Goal: Contribute content: Add original content to the website for others to see

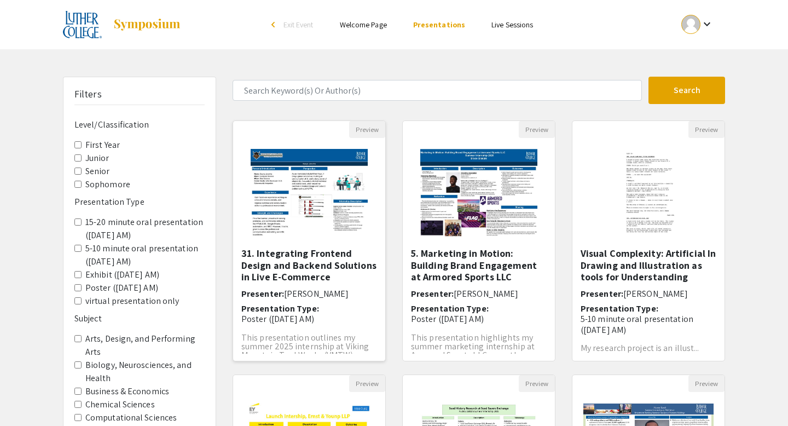
click at [300, 164] on img "Open Presentation <p>31. Integrating Frontend Design and Backend Solutions in L…" at bounding box center [309, 192] width 139 height 109
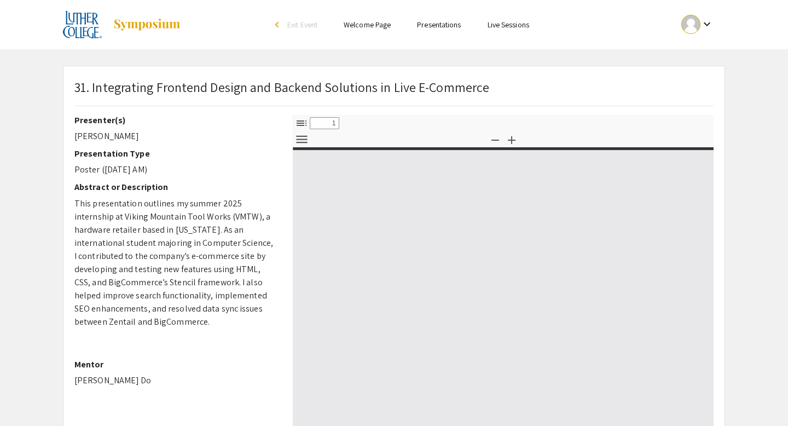
select select "custom"
type input "0"
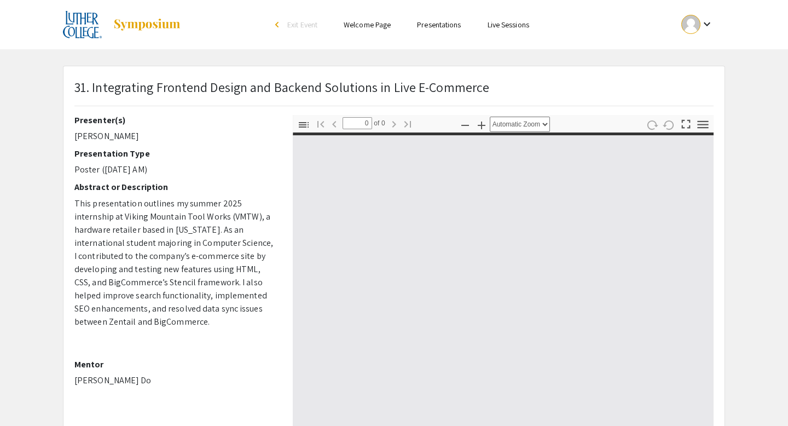
select select "custom"
type input "1"
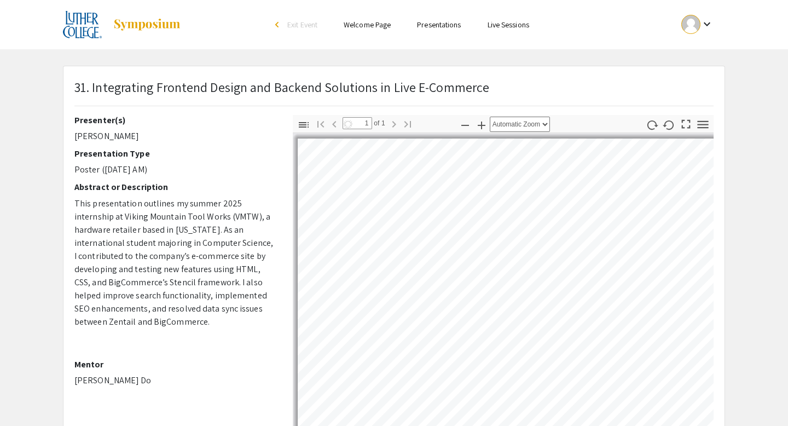
select select "auto"
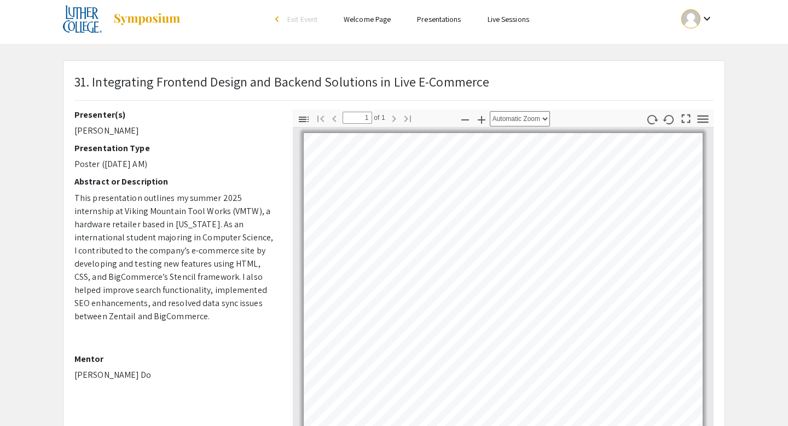
scroll to position [2, 0]
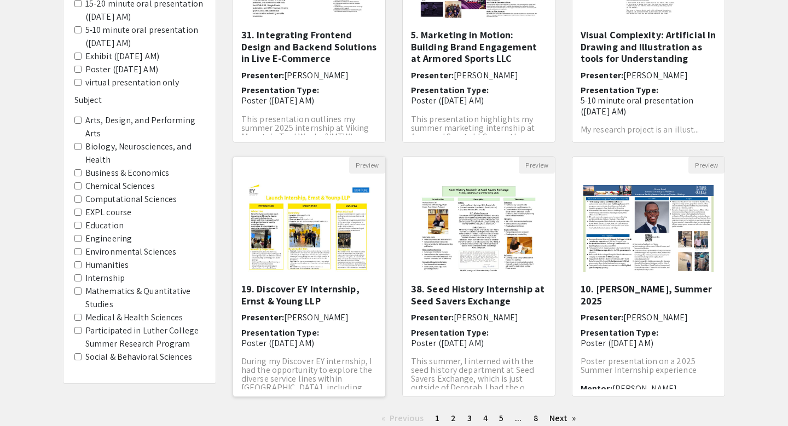
scroll to position [300, 0]
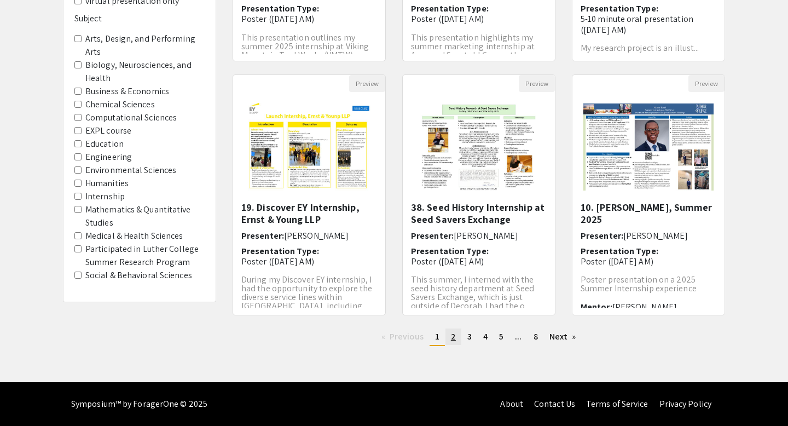
click at [452, 339] on span "2" at bounding box center [453, 336] width 5 height 11
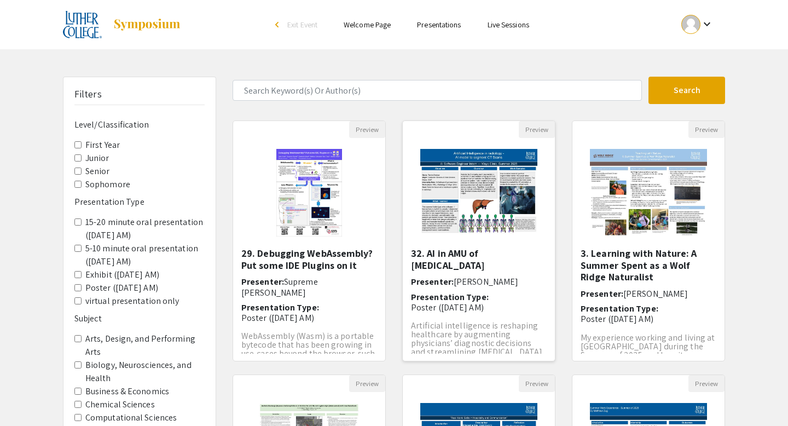
click at [476, 201] on img "Open Presentation <p>32. AI in AMU of Radiology</p>" at bounding box center [478, 192] width 139 height 109
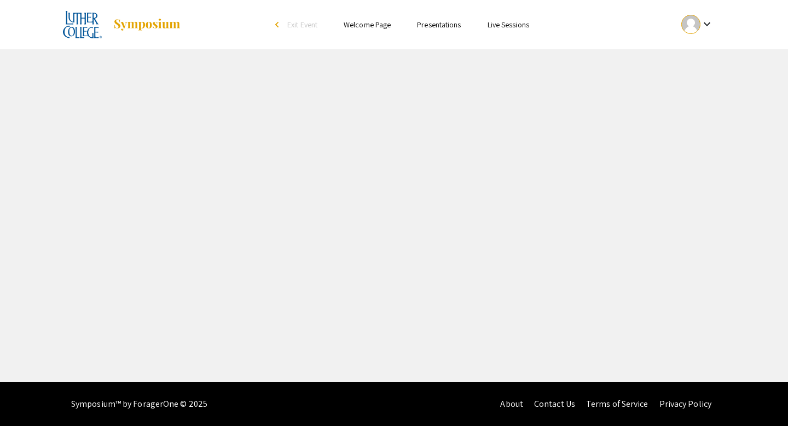
select select "custom"
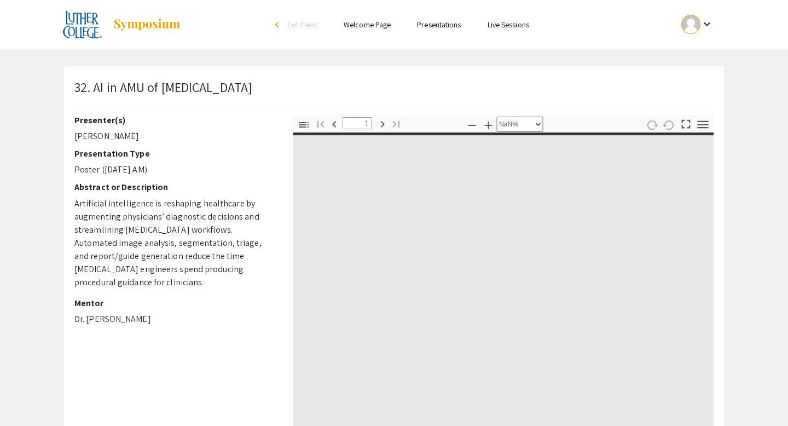
type input "0"
select select "custom"
type input "1"
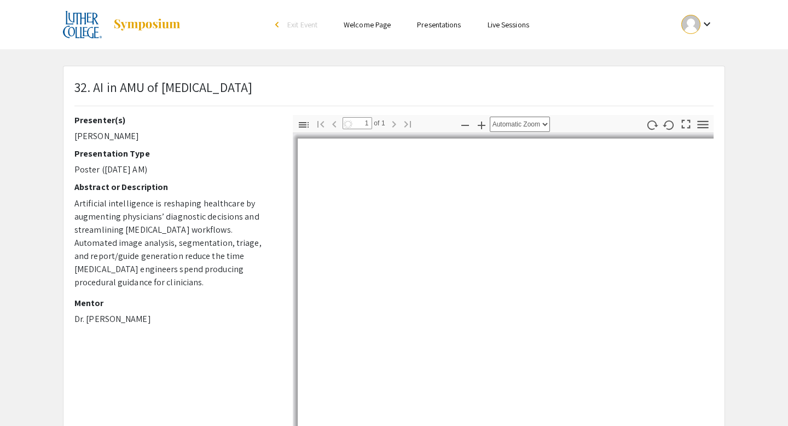
select select "auto"
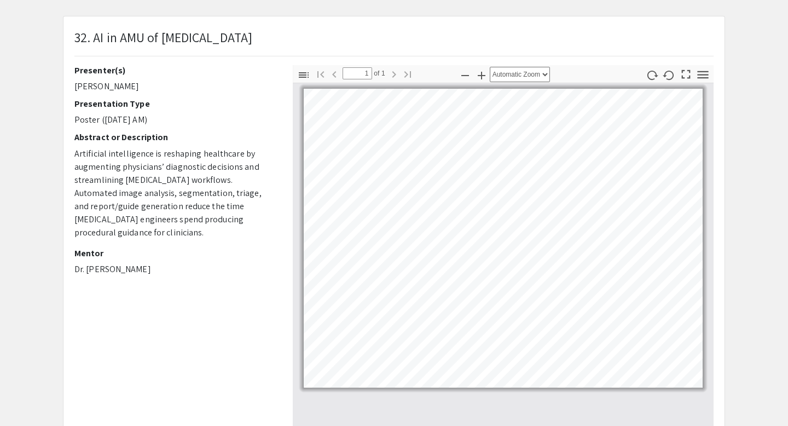
scroll to position [56, 0]
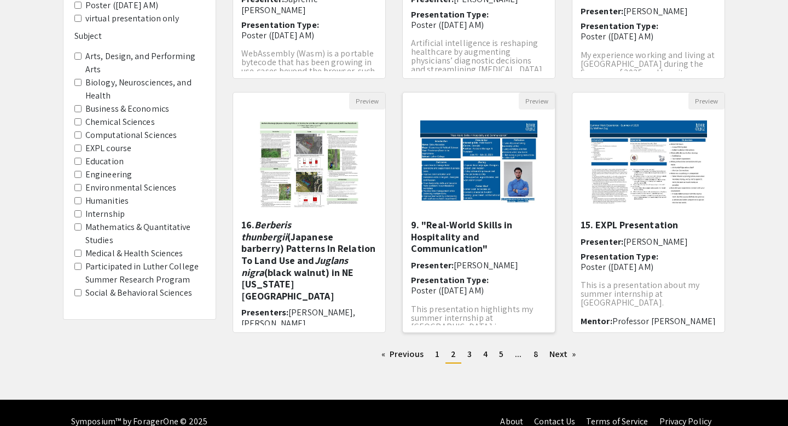
scroll to position [300, 0]
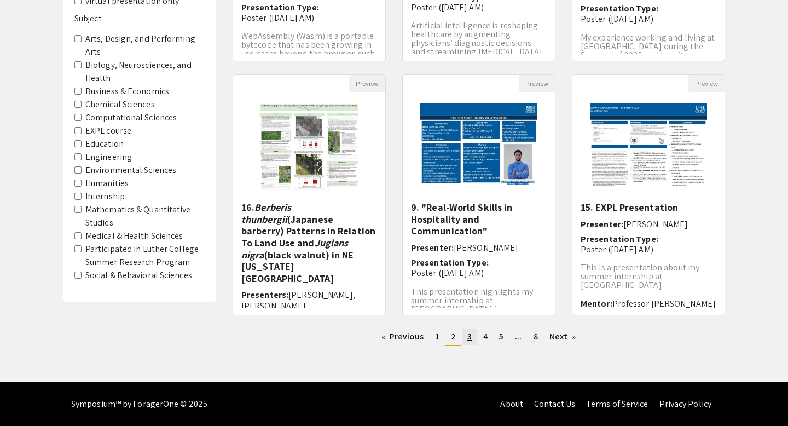
click at [468, 337] on span "3" at bounding box center [470, 336] width 4 height 11
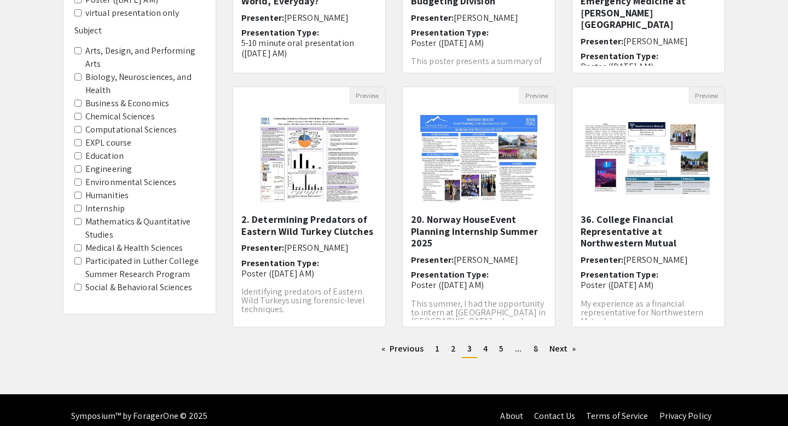
scroll to position [288, 0]
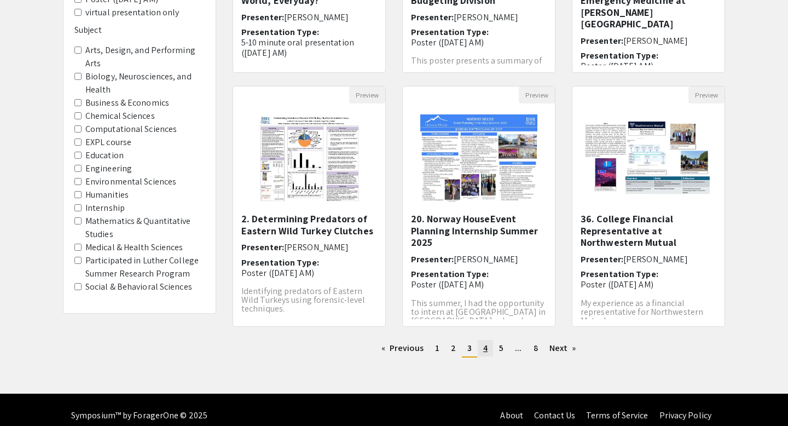
click at [486, 346] on span "4" at bounding box center [485, 347] width 4 height 11
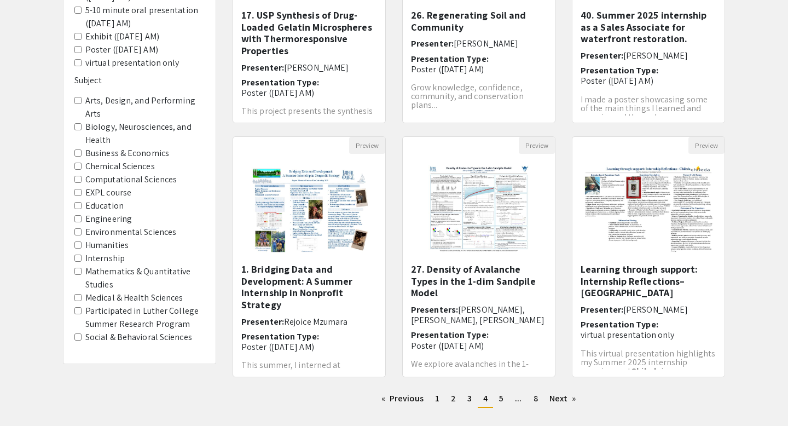
scroll to position [300, 0]
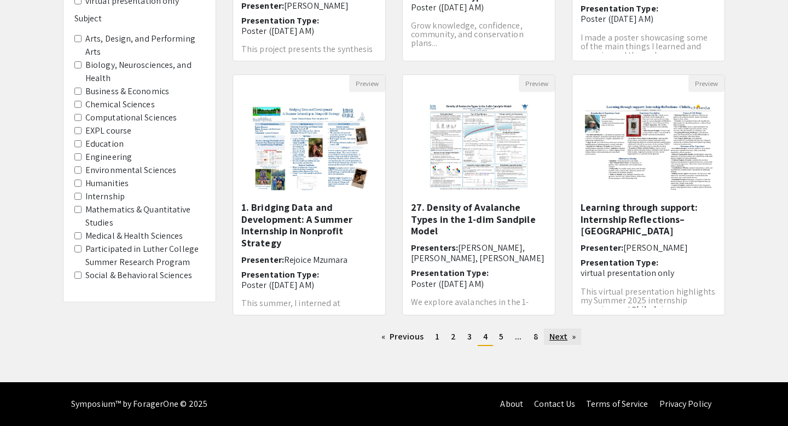
click at [555, 336] on link "Next page" at bounding box center [563, 336] width 38 height 16
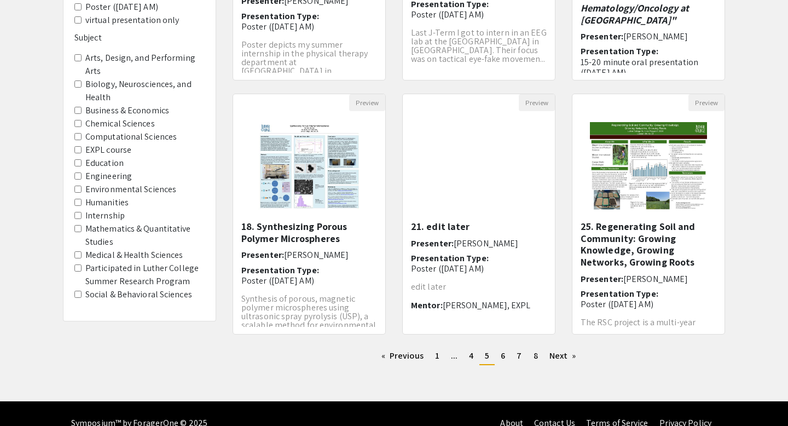
scroll to position [279, 0]
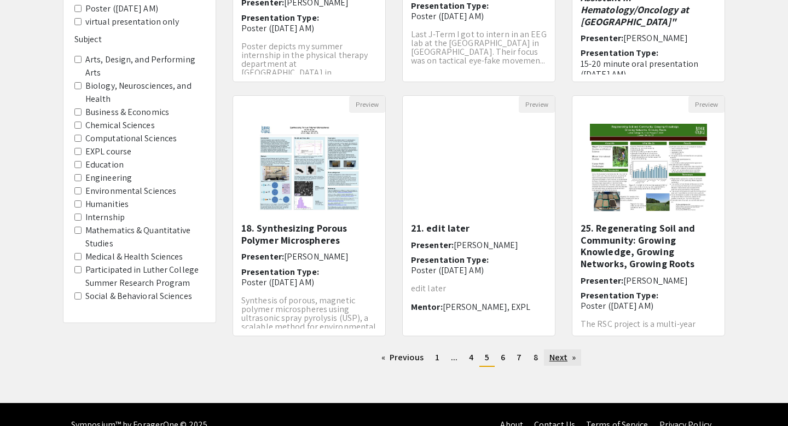
click at [562, 354] on link "Next page" at bounding box center [563, 357] width 38 height 16
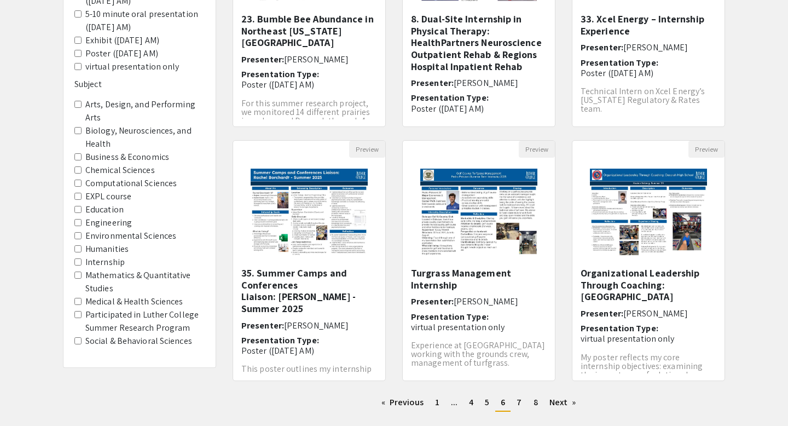
scroll to position [250, 0]
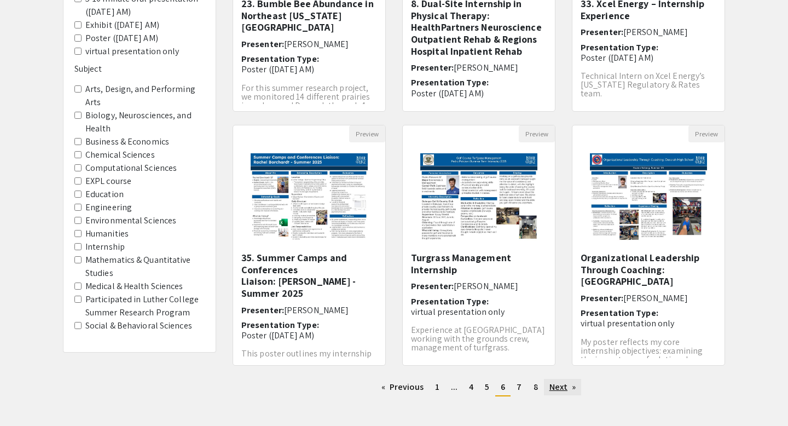
click at [558, 386] on link "Next page" at bounding box center [563, 387] width 38 height 16
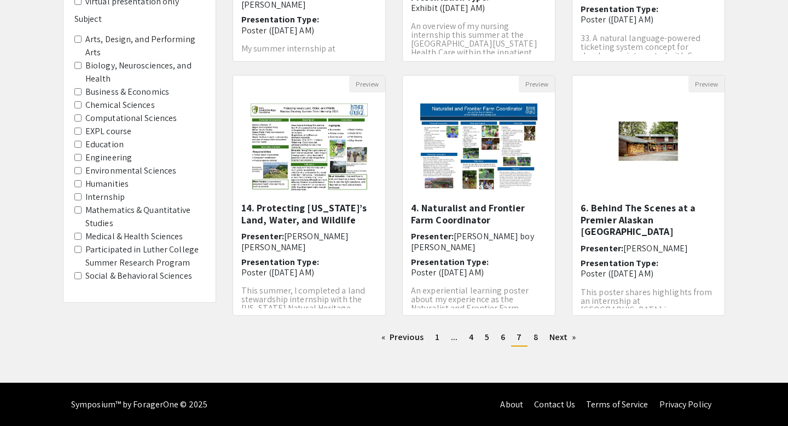
scroll to position [298, 0]
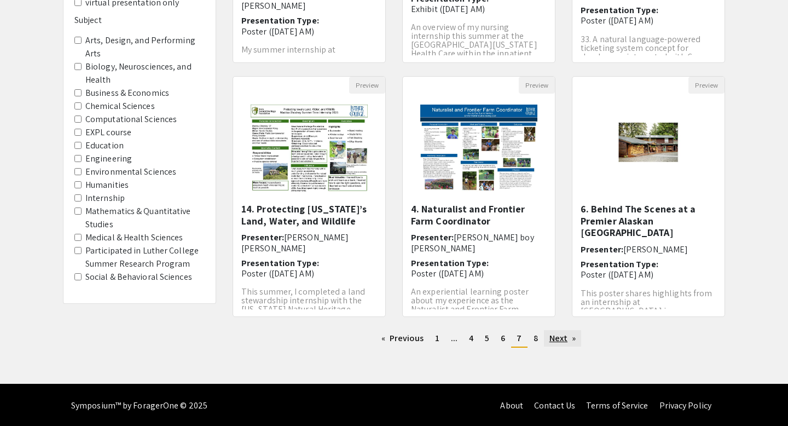
click at [551, 336] on link "Next page" at bounding box center [563, 338] width 38 height 16
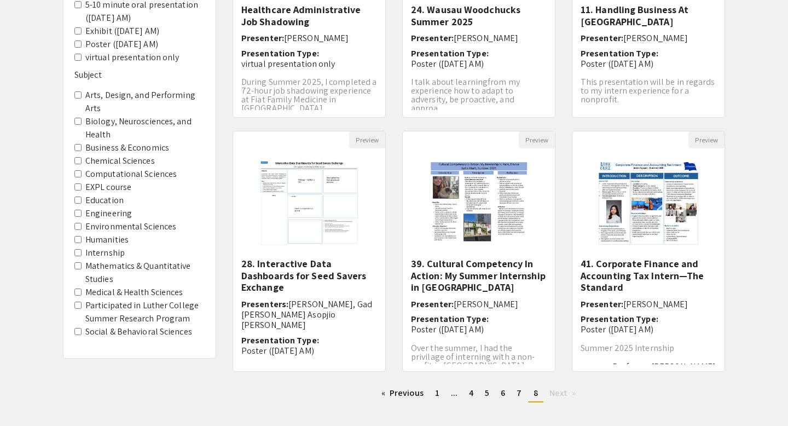
scroll to position [300, 0]
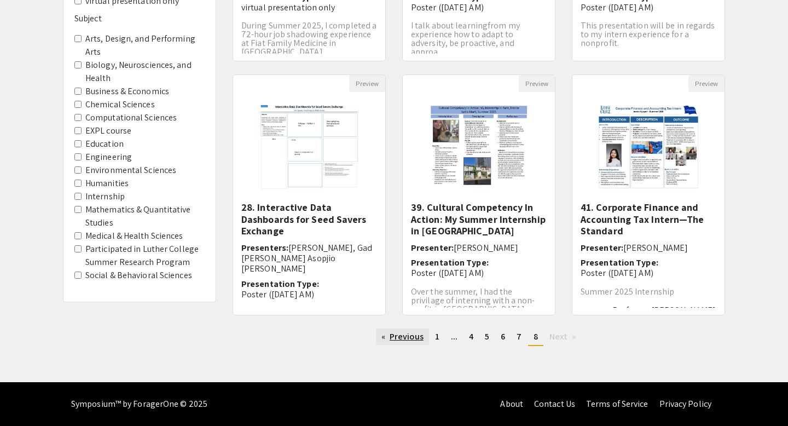
click at [387, 341] on link "Previous page" at bounding box center [402, 336] width 53 height 16
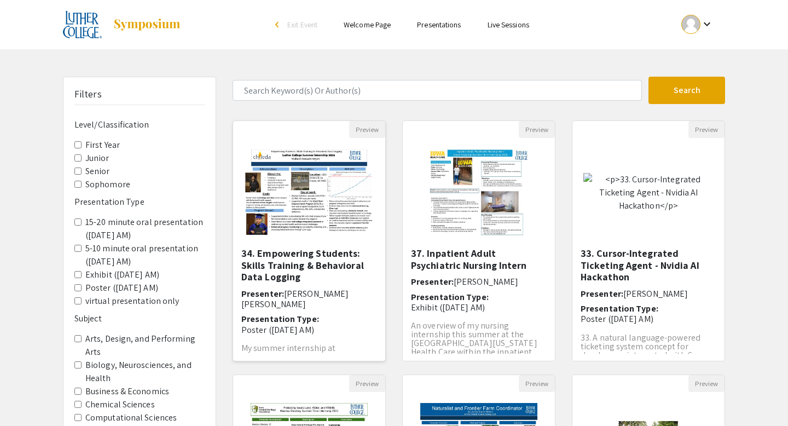
click at [320, 210] on img "Open Presentation <p>34. Empowering Students: Skills Training &amp; Behavioral …" at bounding box center [309, 193] width 152 height 109
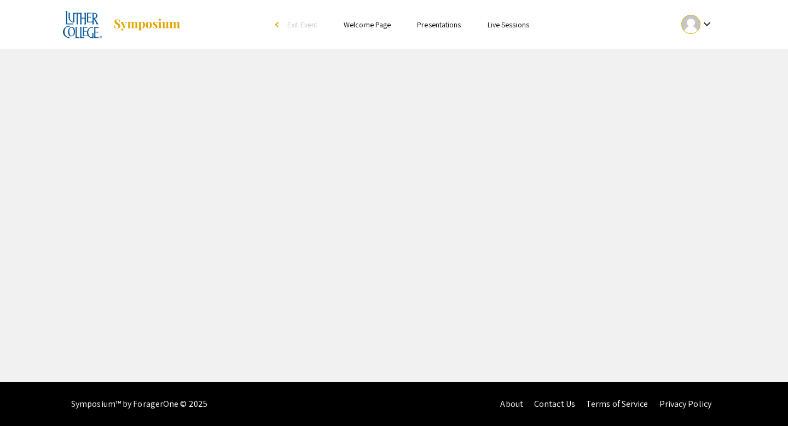
select select "custom"
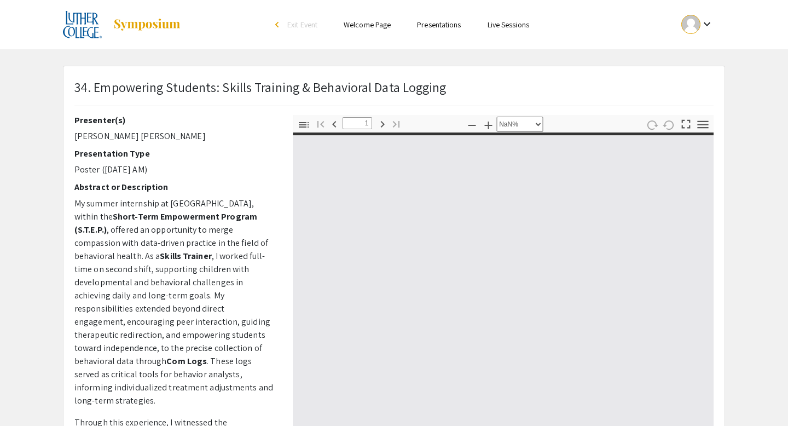
type input "0"
select select "custom"
type input "1"
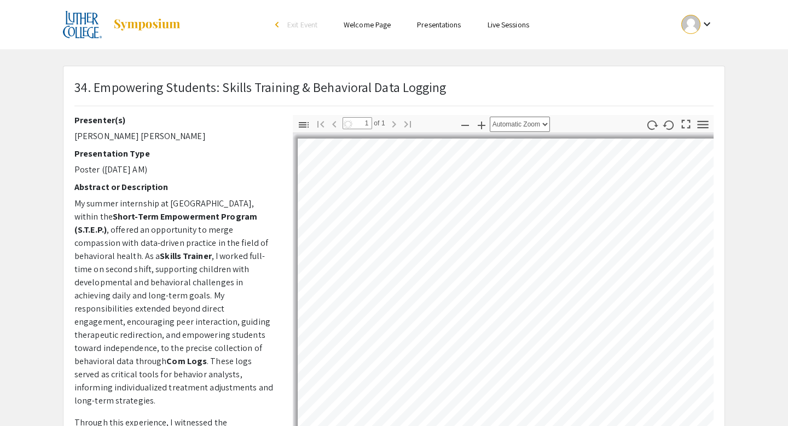
select select "auto"
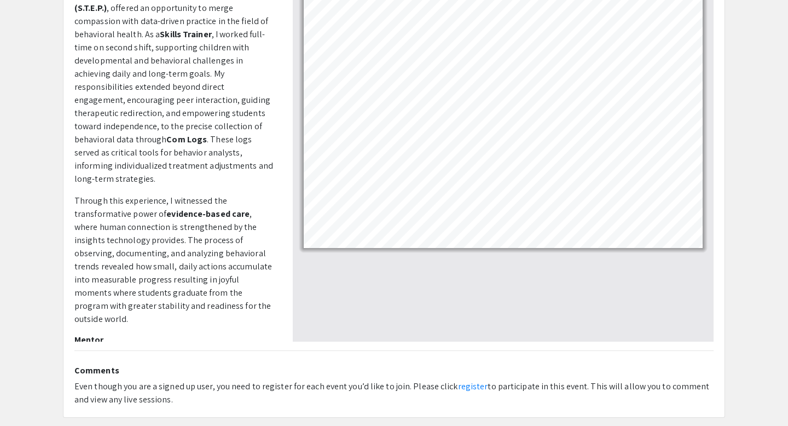
scroll to position [209, 0]
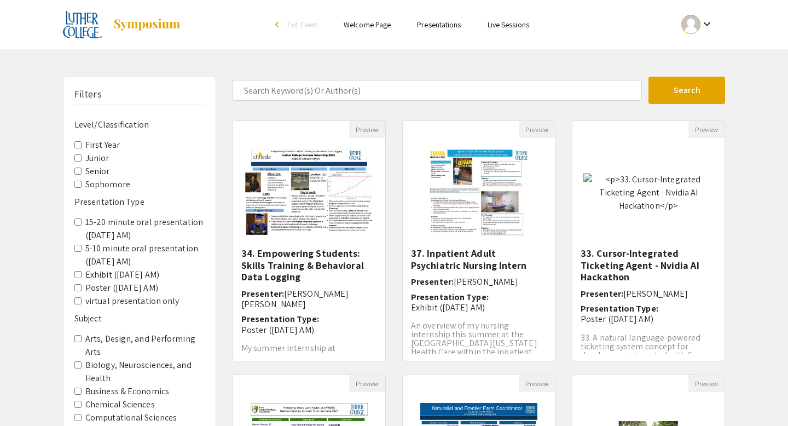
click at [703, 21] on mat-icon "keyboard_arrow_down" at bounding box center [707, 24] width 13 height 13
click at [706, 79] on button "My Submissions" at bounding box center [703, 80] width 67 height 26
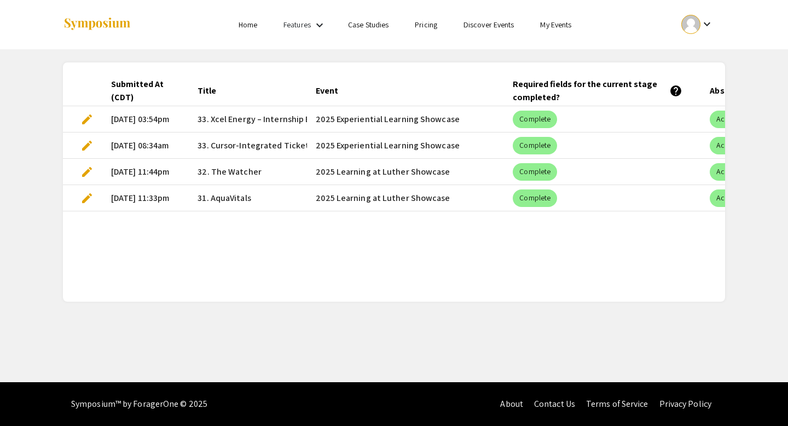
click at [87, 142] on span "edit" at bounding box center [86, 145] width 13 height 13
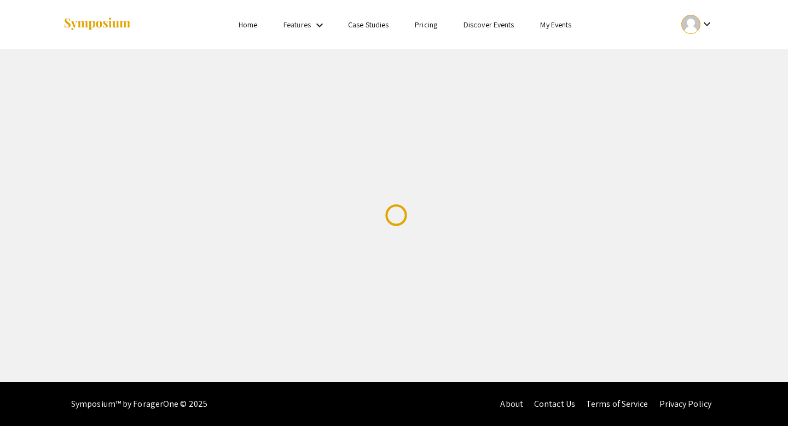
select select "custom"
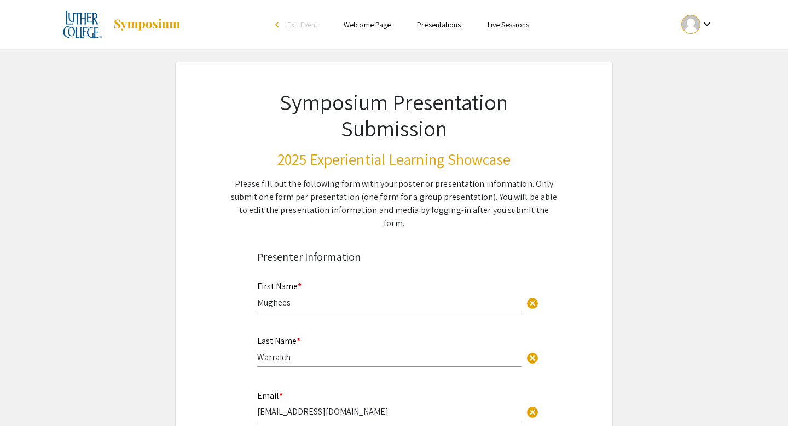
type input "0"
select select "custom"
type input "1"
select select "auto"
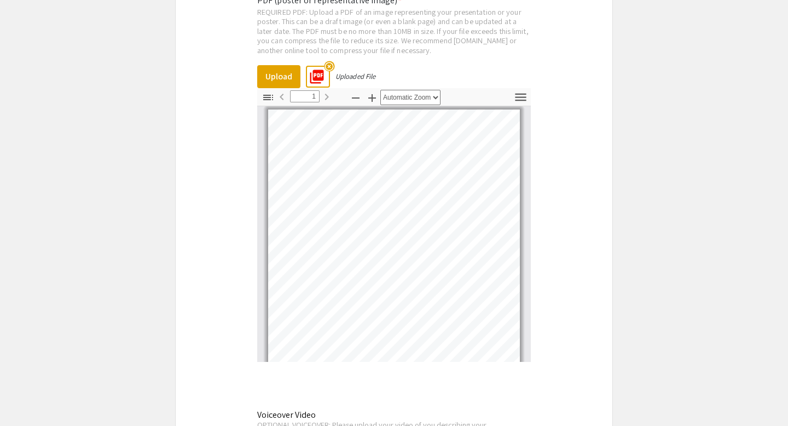
scroll to position [2603, 0]
click at [283, 65] on button "Upload" at bounding box center [278, 76] width 43 height 23
click at [270, 69] on button "Upload" at bounding box center [278, 76] width 43 height 23
type input "0"
select select "custom"
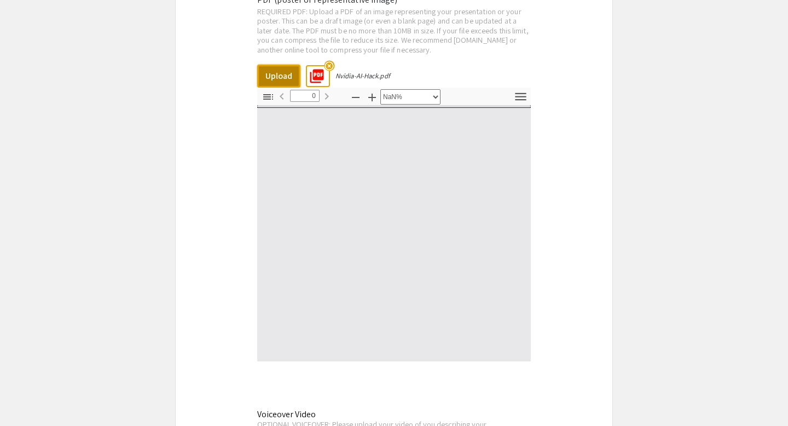
type input "1"
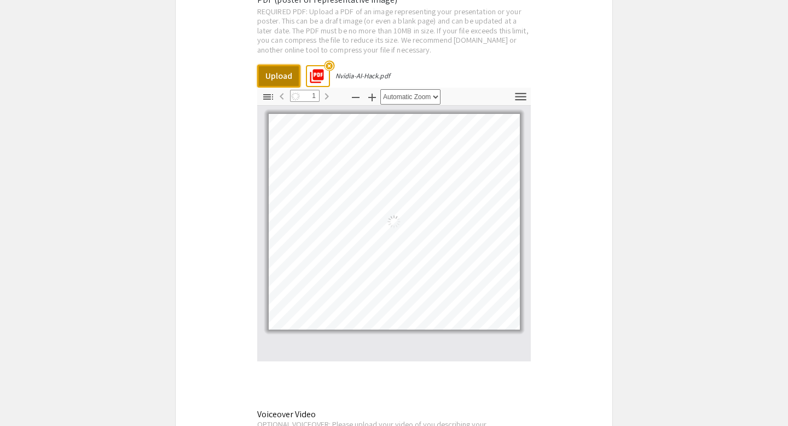
select select "auto"
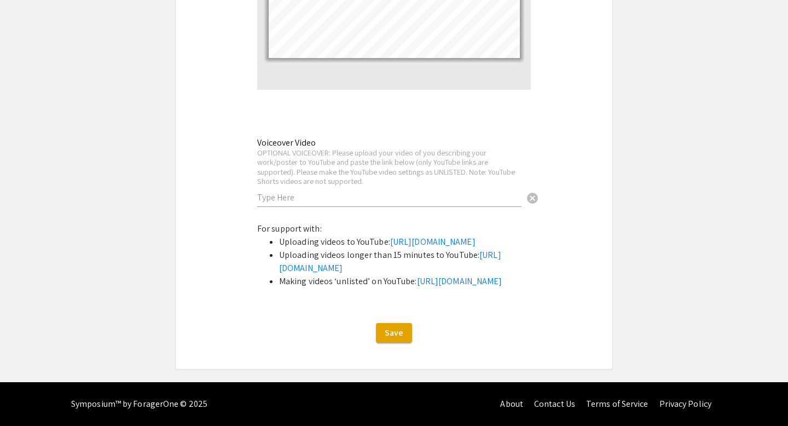
scroll to position [2930, 0]
click at [399, 334] on span "Save" at bounding box center [394, 332] width 19 height 11
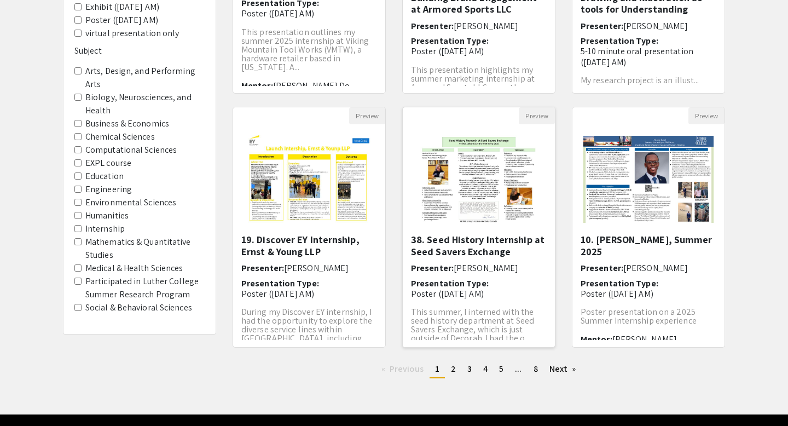
scroll to position [300, 0]
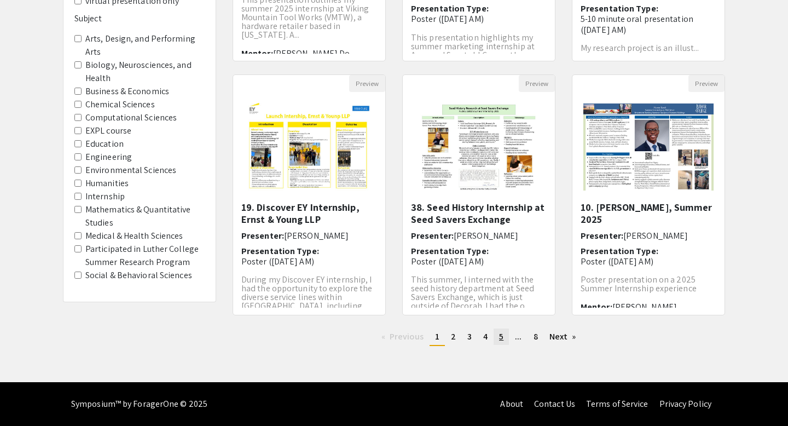
click at [498, 337] on link "page 5" at bounding box center [501, 336] width 15 height 16
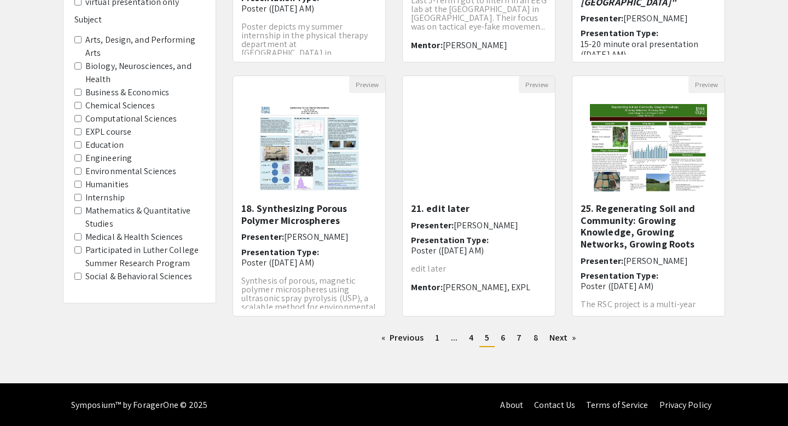
scroll to position [298, 0]
click at [563, 345] on link "Next page" at bounding box center [563, 338] width 38 height 16
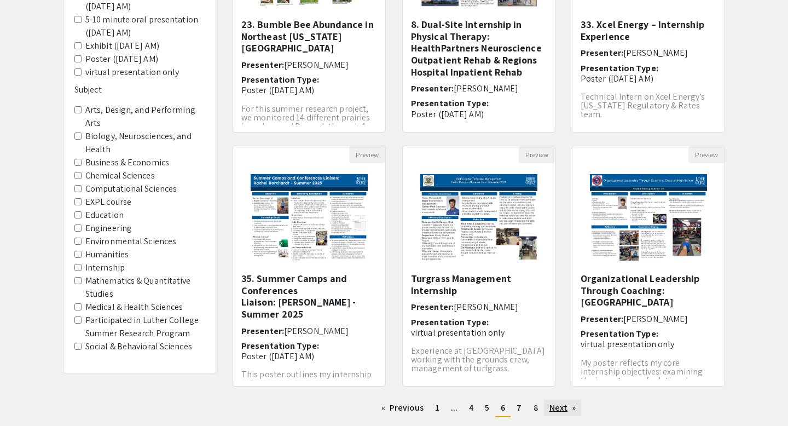
scroll to position [300, 0]
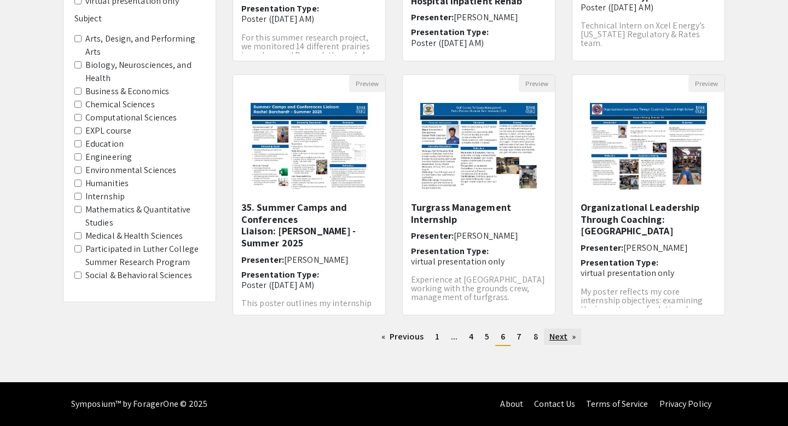
click at [560, 339] on link "Next page" at bounding box center [563, 336] width 38 height 16
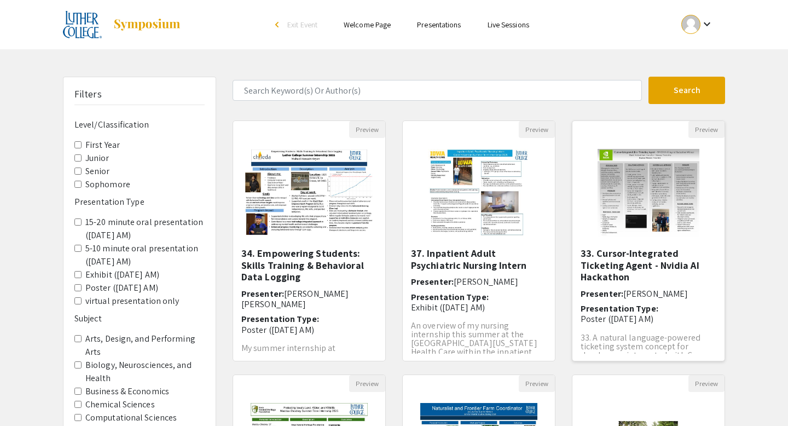
click at [651, 212] on img "Open Presentation <p>33. Cursor-Integrated Ticketing Agent - Nvidia AI Hackatho…" at bounding box center [649, 192] width 124 height 109
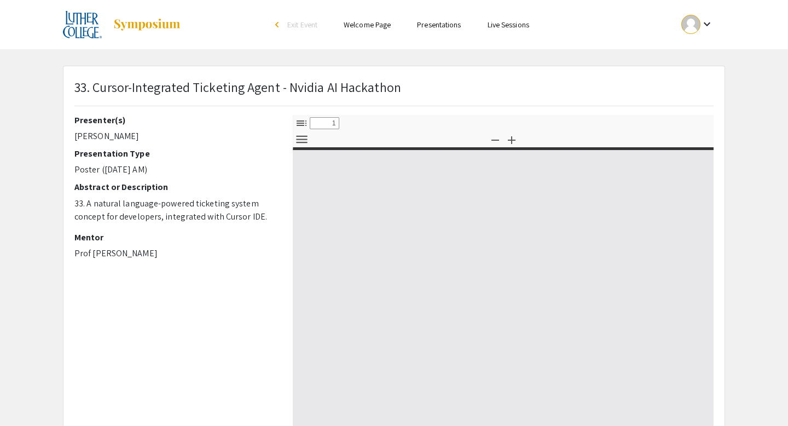
select select "custom"
type input "0"
select select "custom"
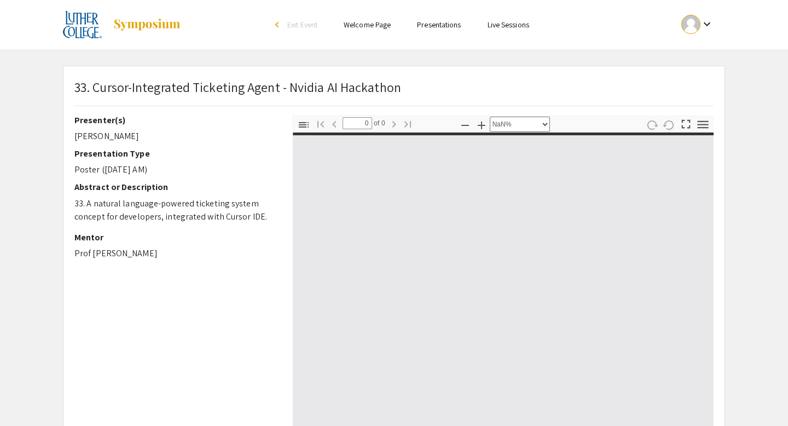
type input "1"
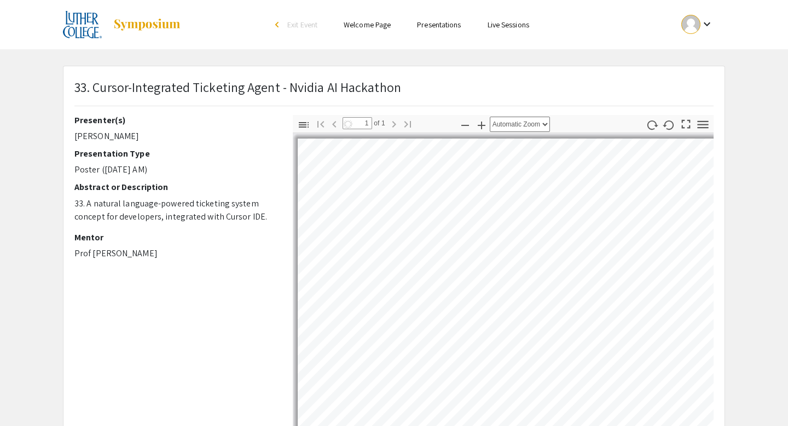
select select "auto"
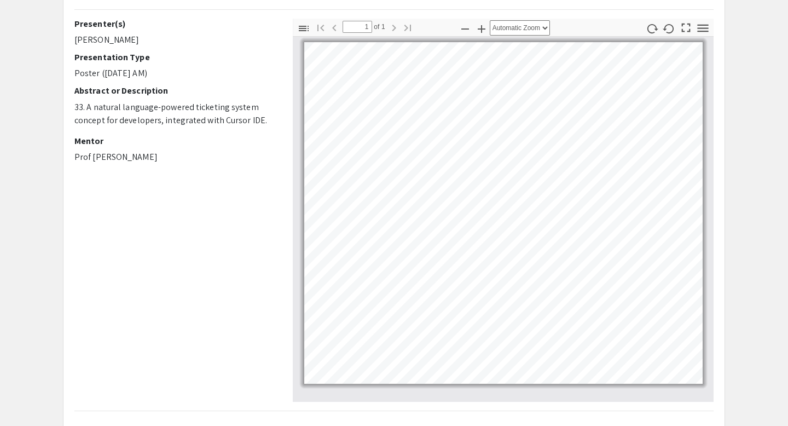
scroll to position [83, 0]
